Goal: Information Seeking & Learning: Learn about a topic

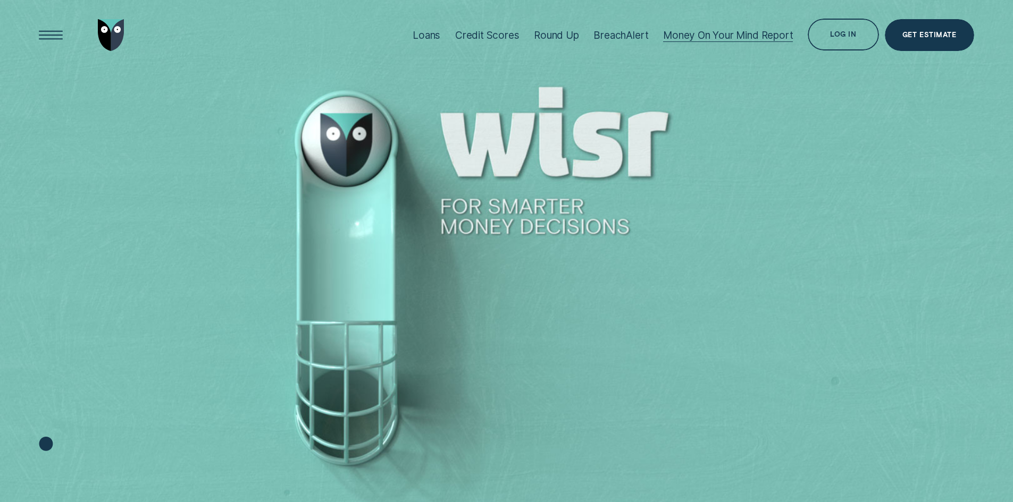
click at [783, 41] on div at bounding box center [728, 41] width 130 height 1
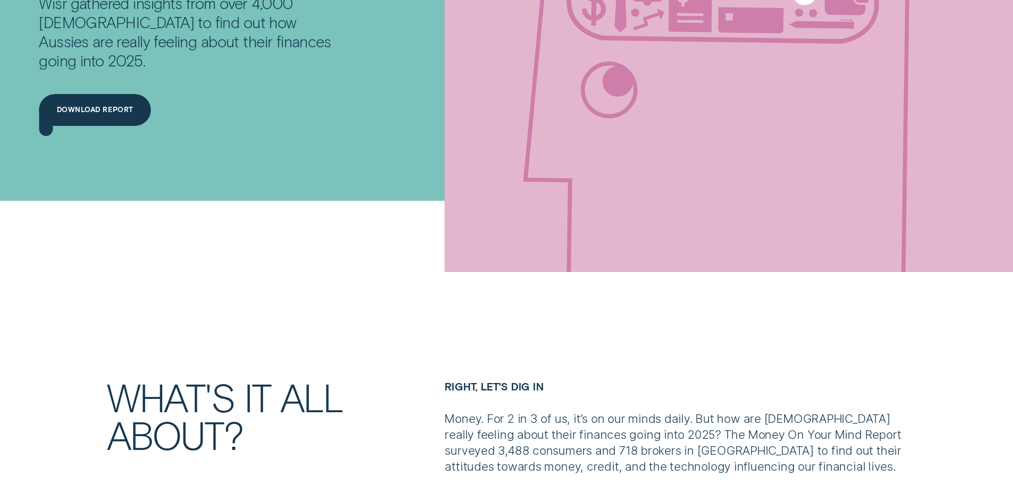
scroll to position [425, 0]
